Goal: Navigation & Orientation: Find specific page/section

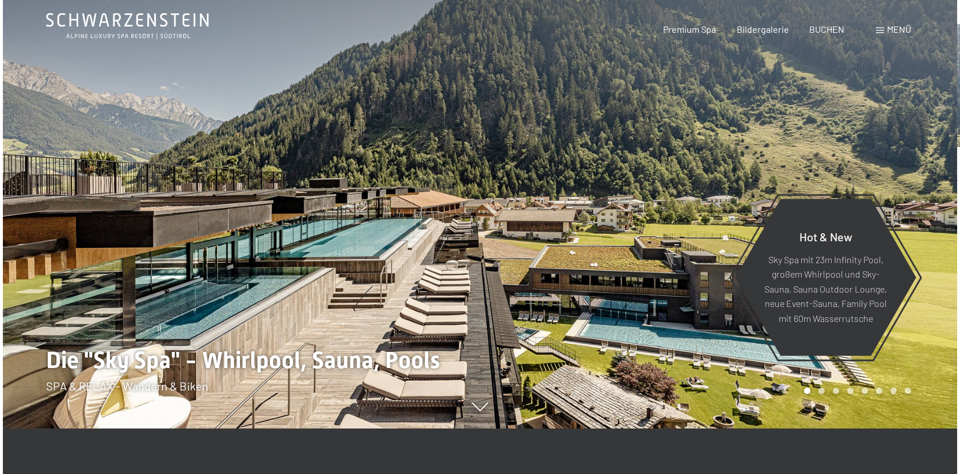
scroll to position [83, 0]
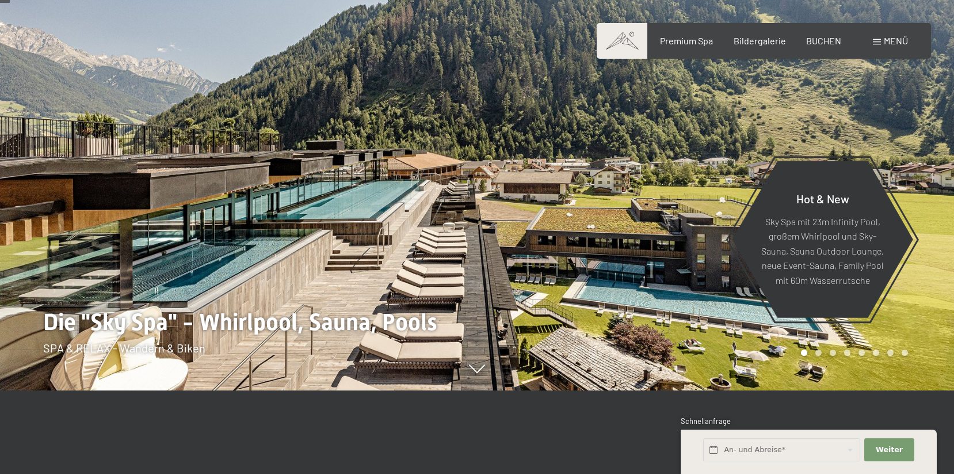
click at [898, 41] on span "Menü" at bounding box center [896, 40] width 24 height 11
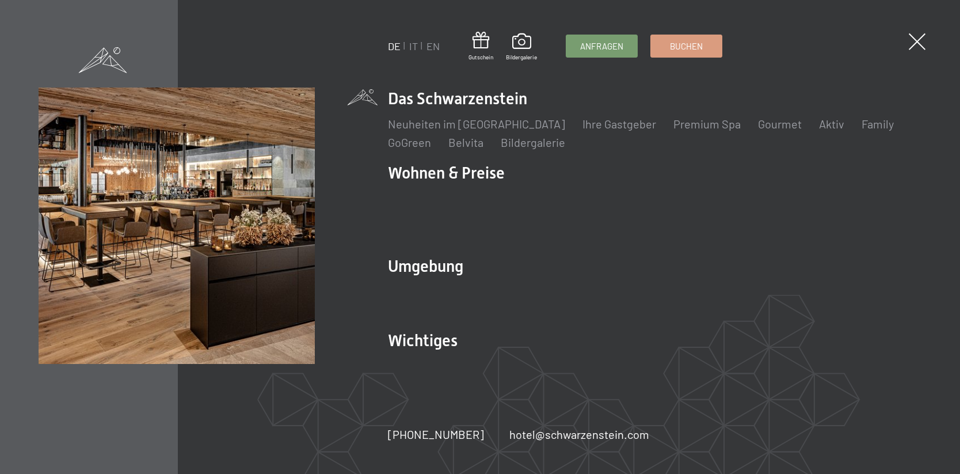
click at [861, 132] on li "Family" at bounding box center [877, 124] width 32 height 16
click at [861, 131] on link "Family" at bounding box center [877, 124] width 32 height 14
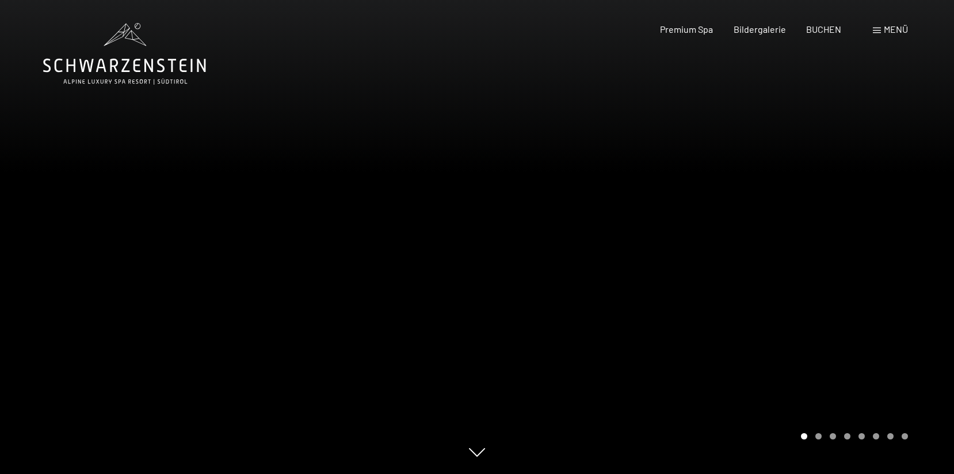
click at [678, 300] on div at bounding box center [715, 237] width 477 height 474
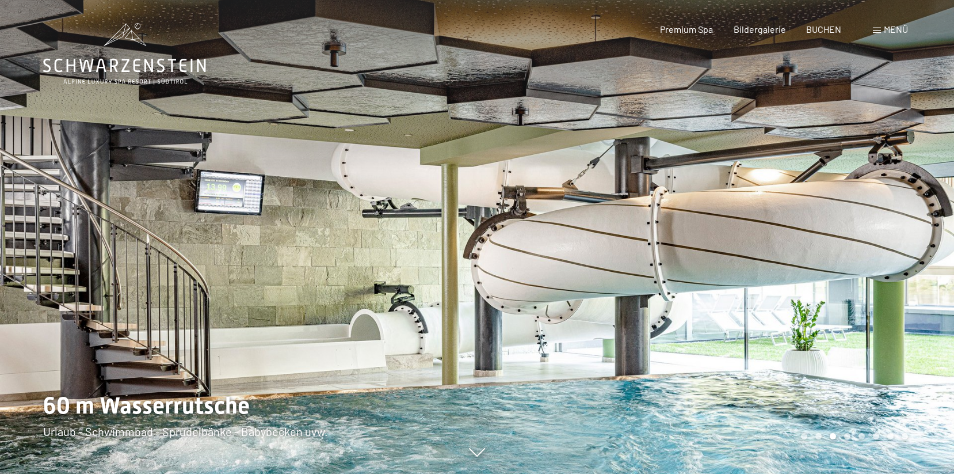
click at [678, 300] on div at bounding box center [715, 237] width 477 height 474
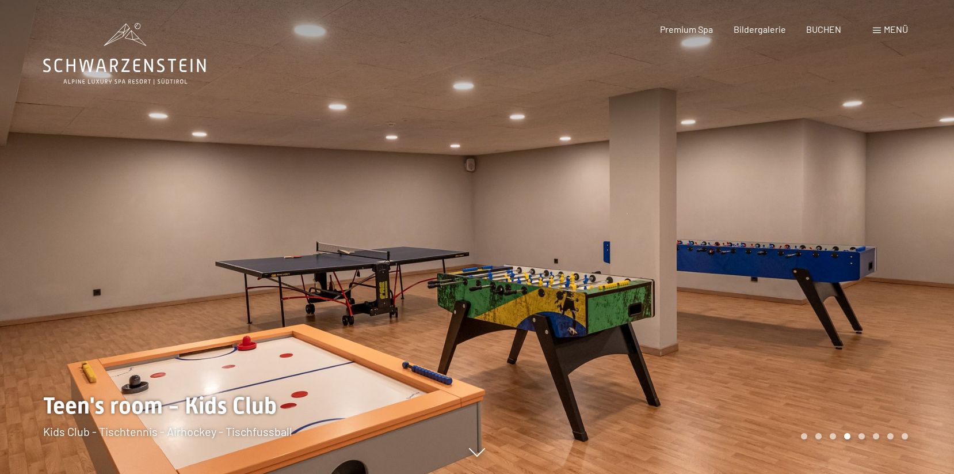
click at [678, 300] on div at bounding box center [715, 237] width 477 height 474
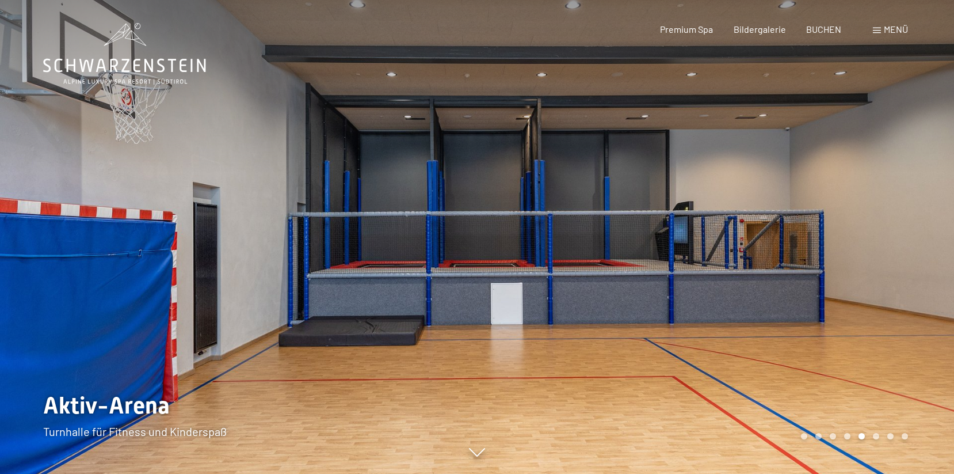
click at [678, 300] on div at bounding box center [715, 237] width 477 height 474
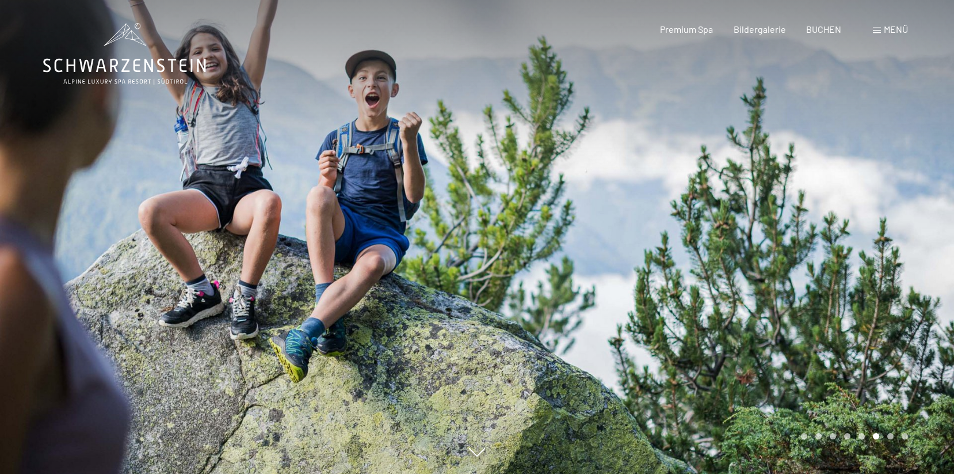
click at [678, 300] on div at bounding box center [715, 237] width 477 height 474
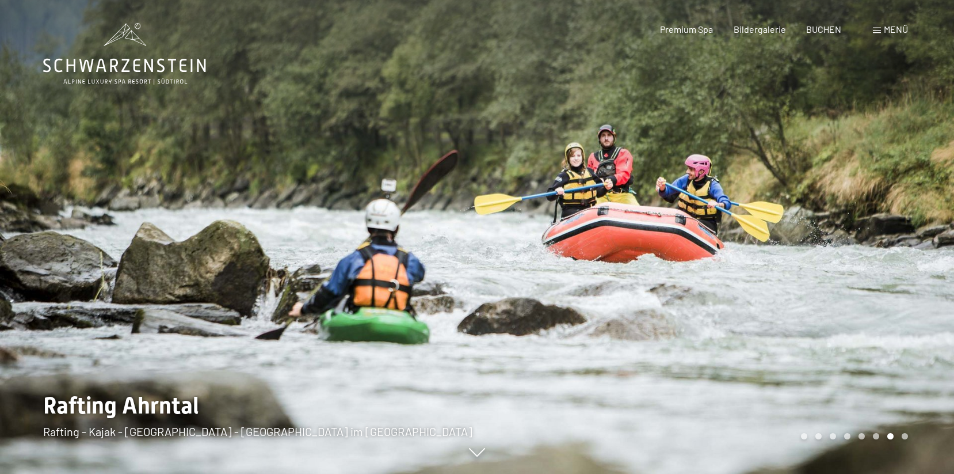
click at [678, 300] on div at bounding box center [715, 237] width 477 height 474
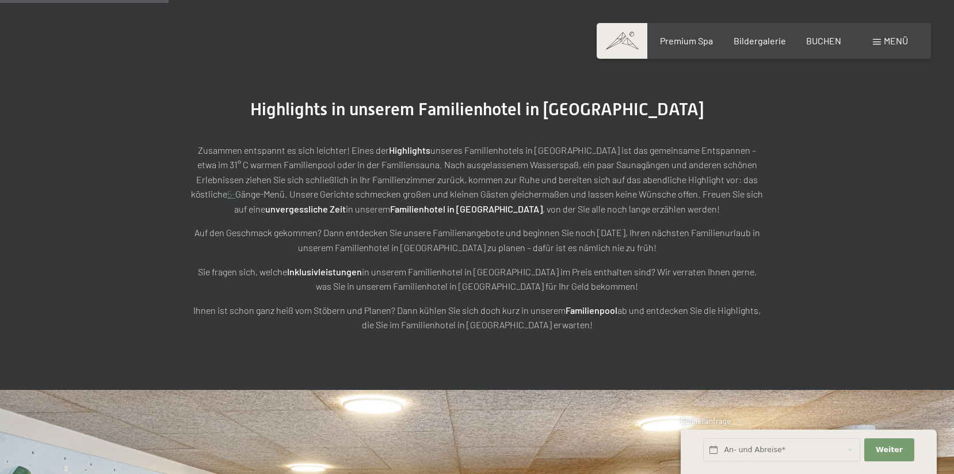
scroll to position [1507, 0]
